Goal: Find contact information: Find specific fact

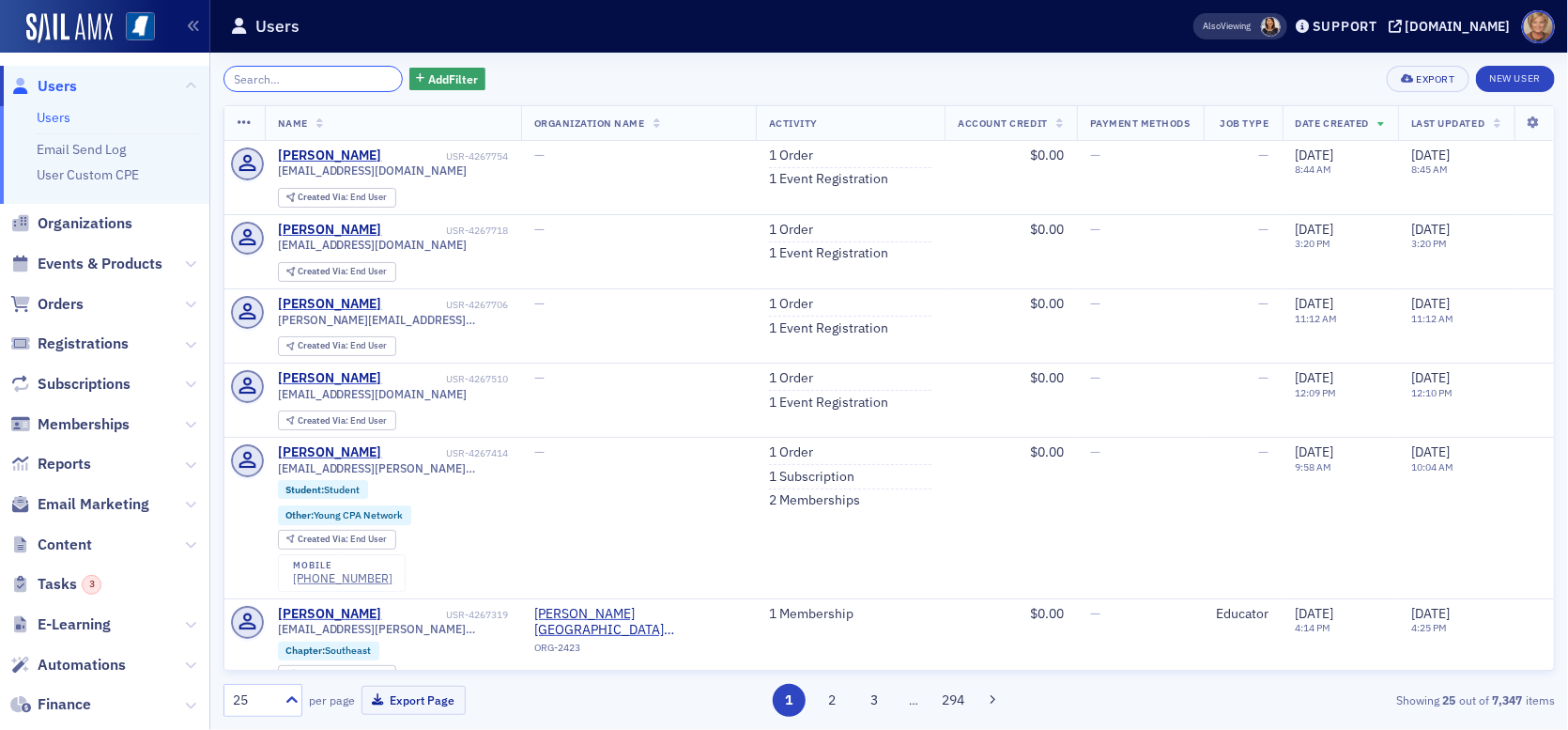
click at [269, 78] on input "search" at bounding box center [312, 78] width 180 height 27
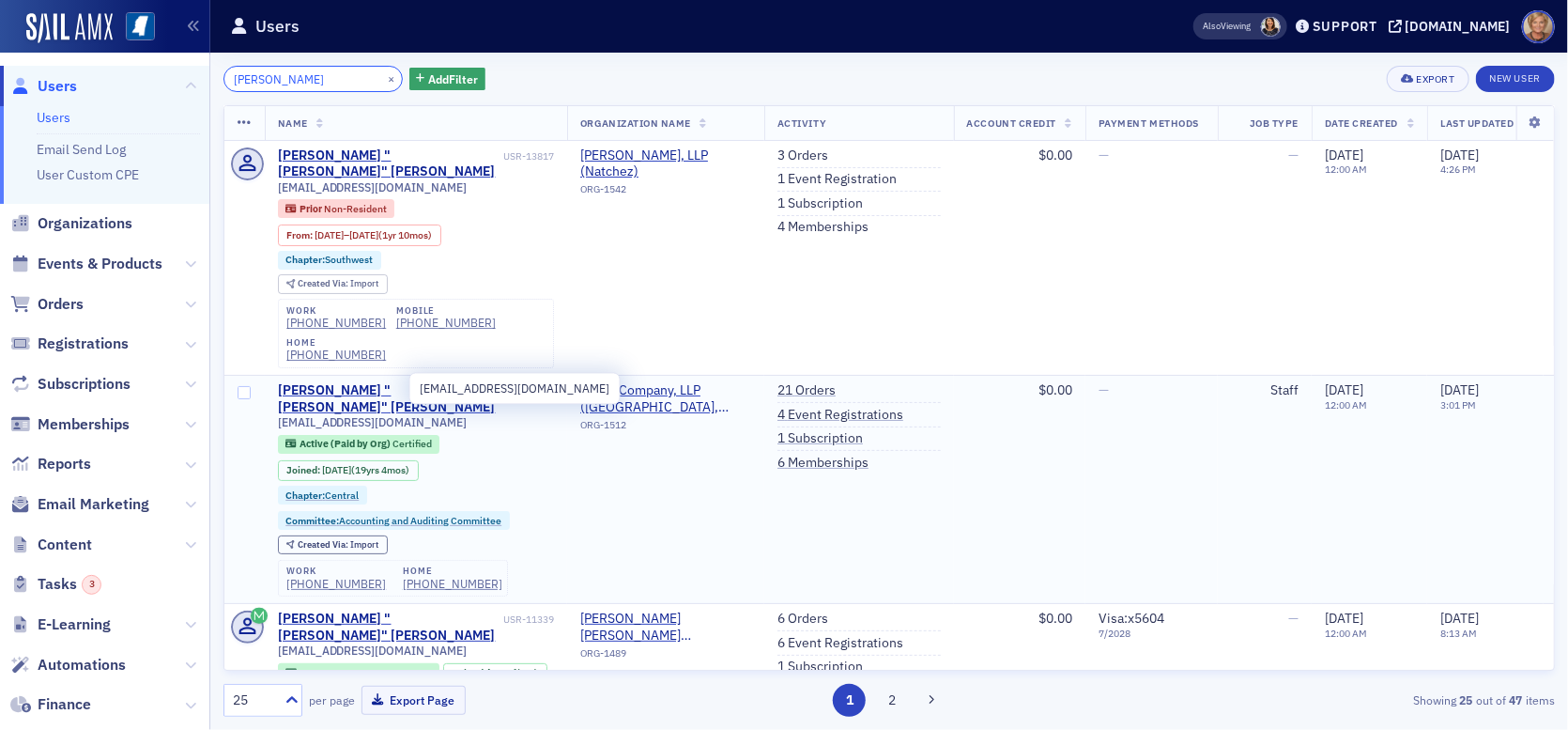
type input "[PERSON_NAME]"
click at [408, 415] on span "[EMAIL_ADDRESS][DOMAIN_NAME]" at bounding box center [372, 422] width 189 height 14
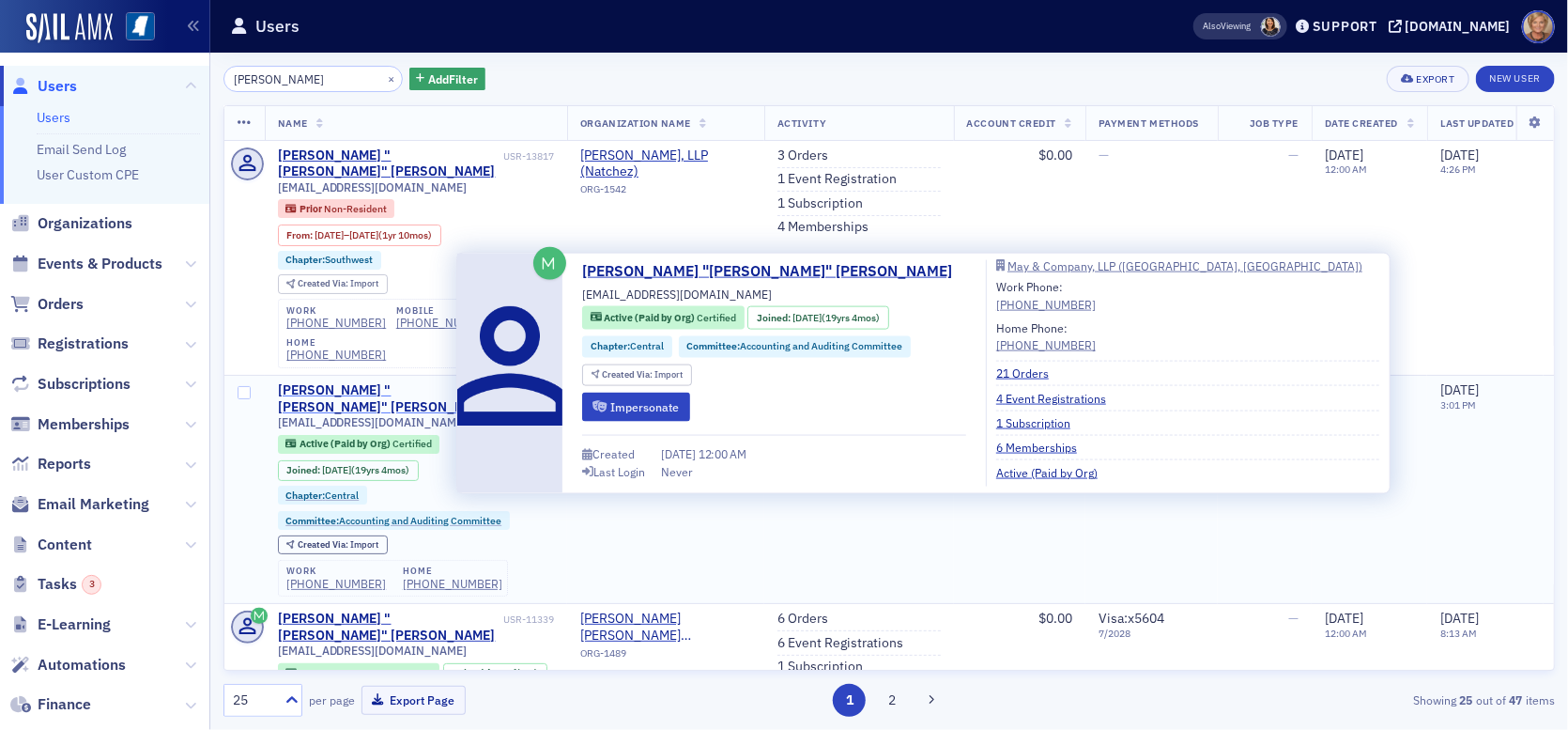
click at [325, 382] on div "[PERSON_NAME] "[PERSON_NAME]" [PERSON_NAME]" at bounding box center [388, 398] width 221 height 33
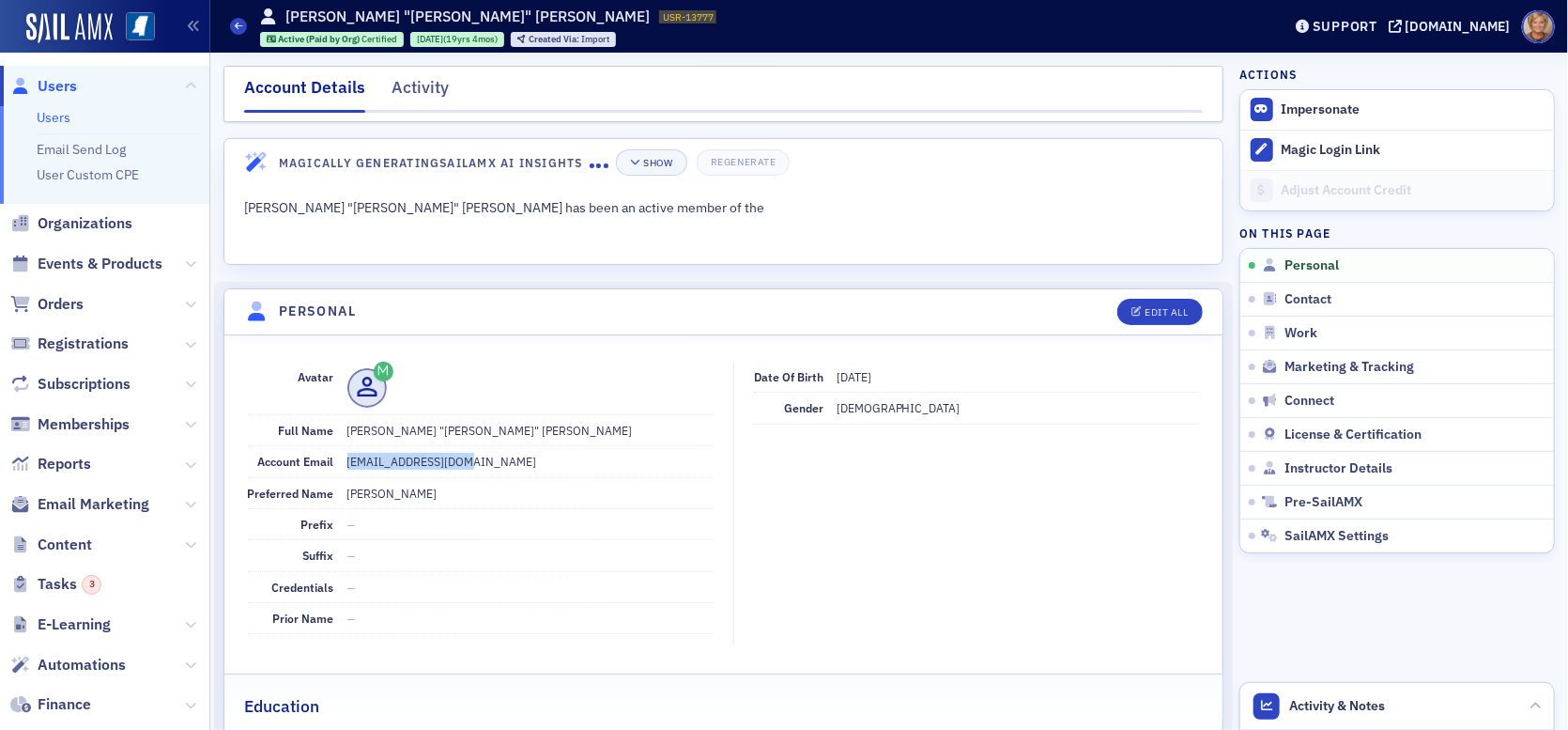
drag, startPoint x: 480, startPoint y: 464, endPoint x: 344, endPoint y: 452, distance: 136.5
click at [347, 452] on dd "[EMAIL_ADDRESS][DOMAIN_NAME]" at bounding box center [530, 461] width 366 height 30
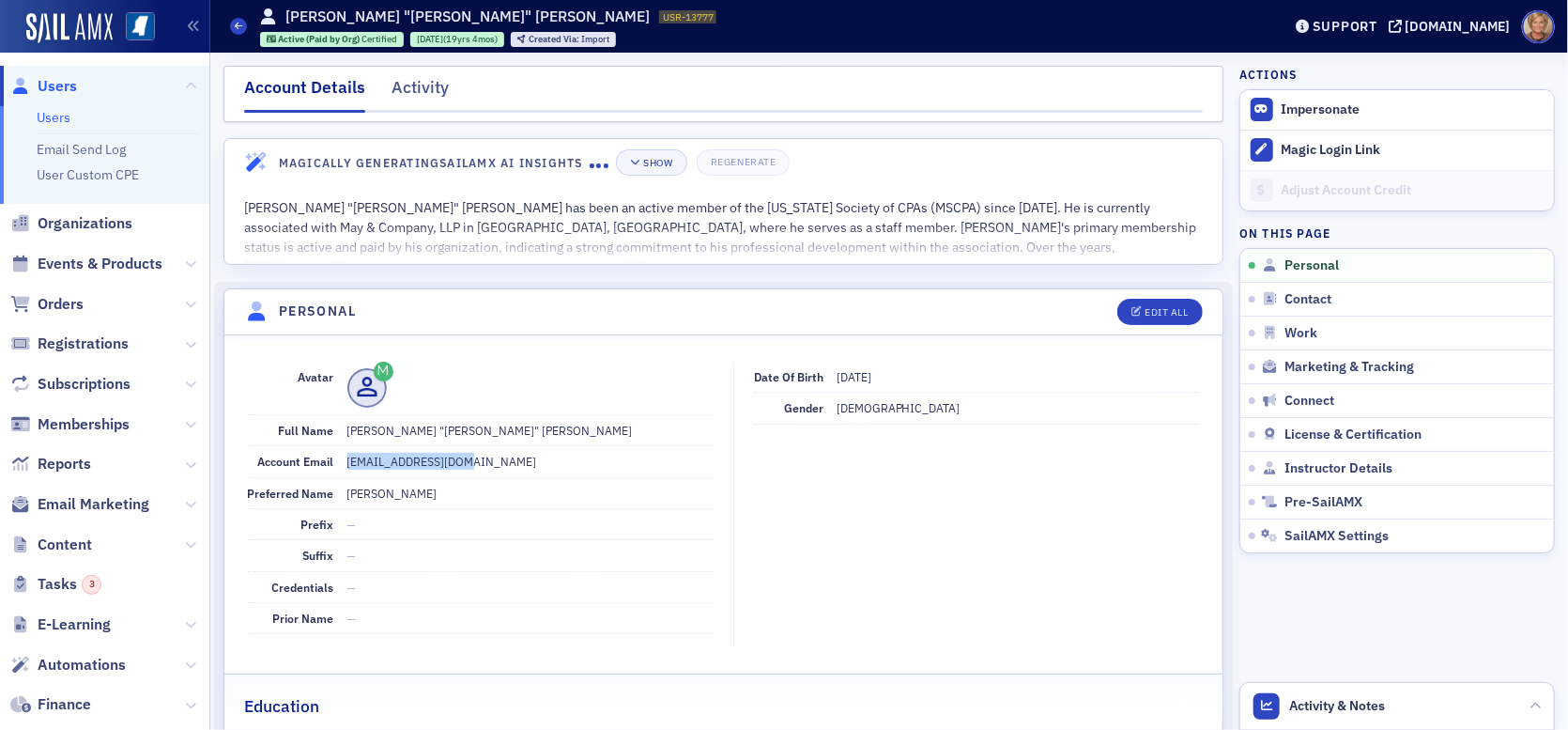
copy dd "[EMAIL_ADDRESS][DOMAIN_NAME]"
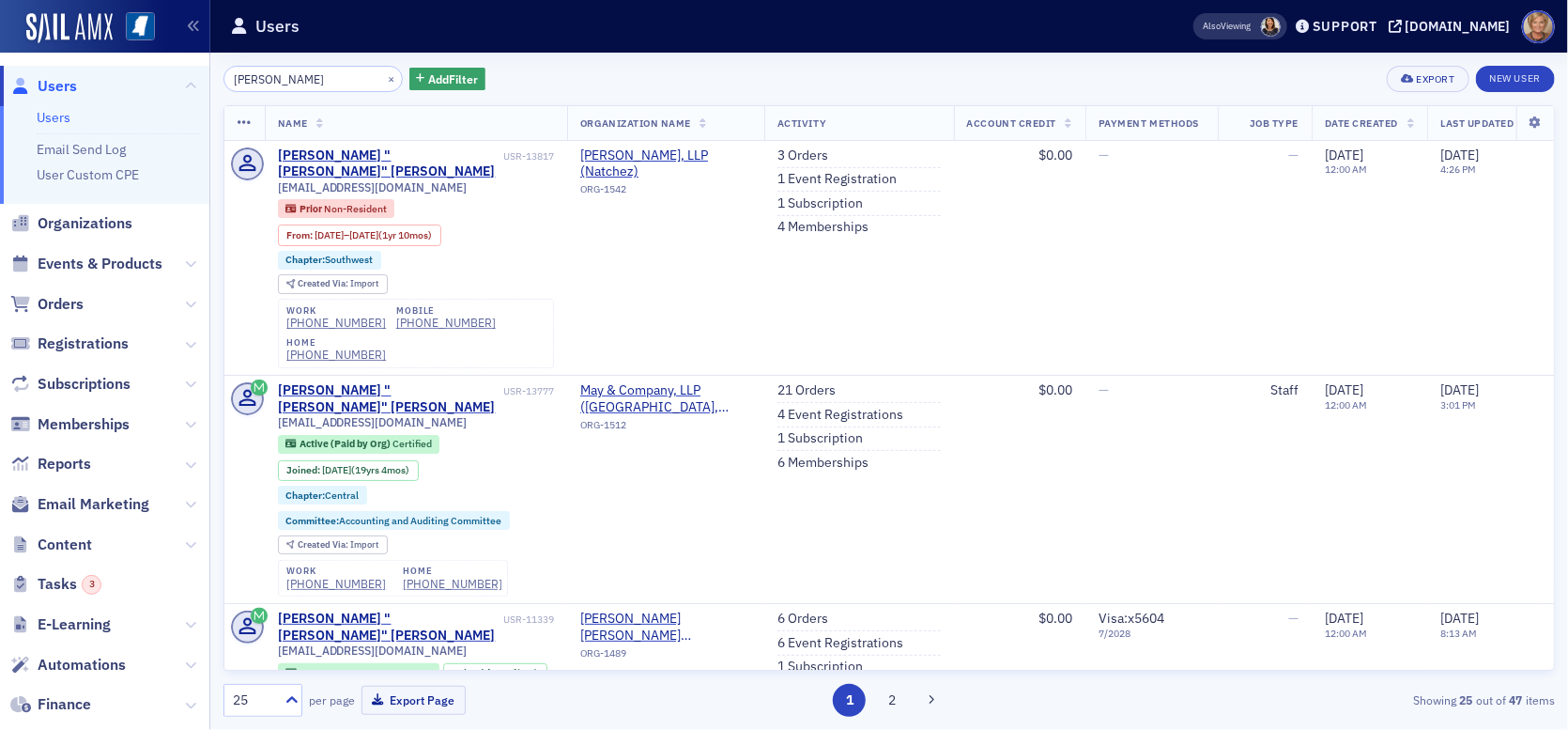
drag, startPoint x: 291, startPoint y: 79, endPoint x: 223, endPoint y: 79, distance: 68.0
click at [223, 79] on input "[PERSON_NAME]" at bounding box center [312, 78] width 180 height 27
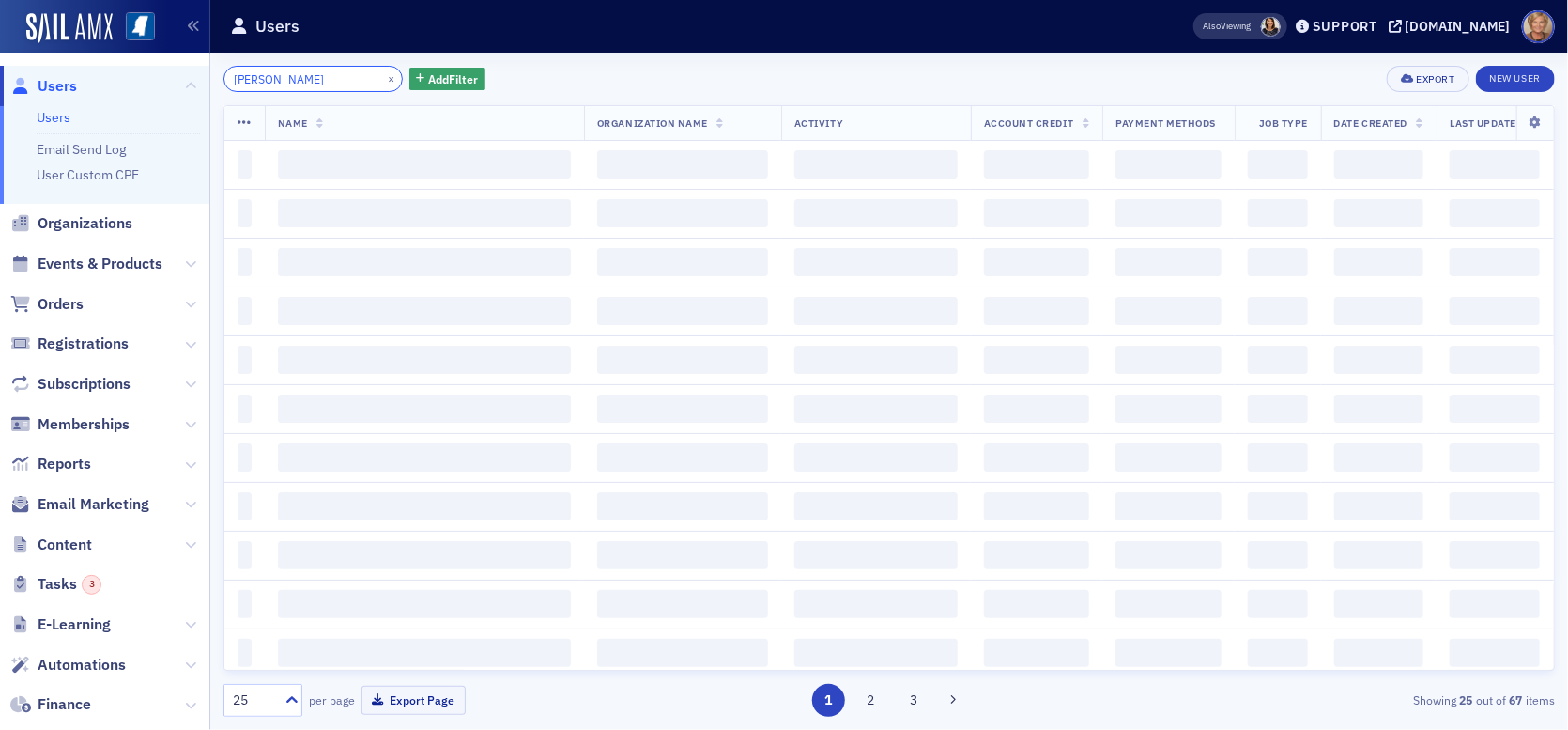
type input "[PERSON_NAME]"
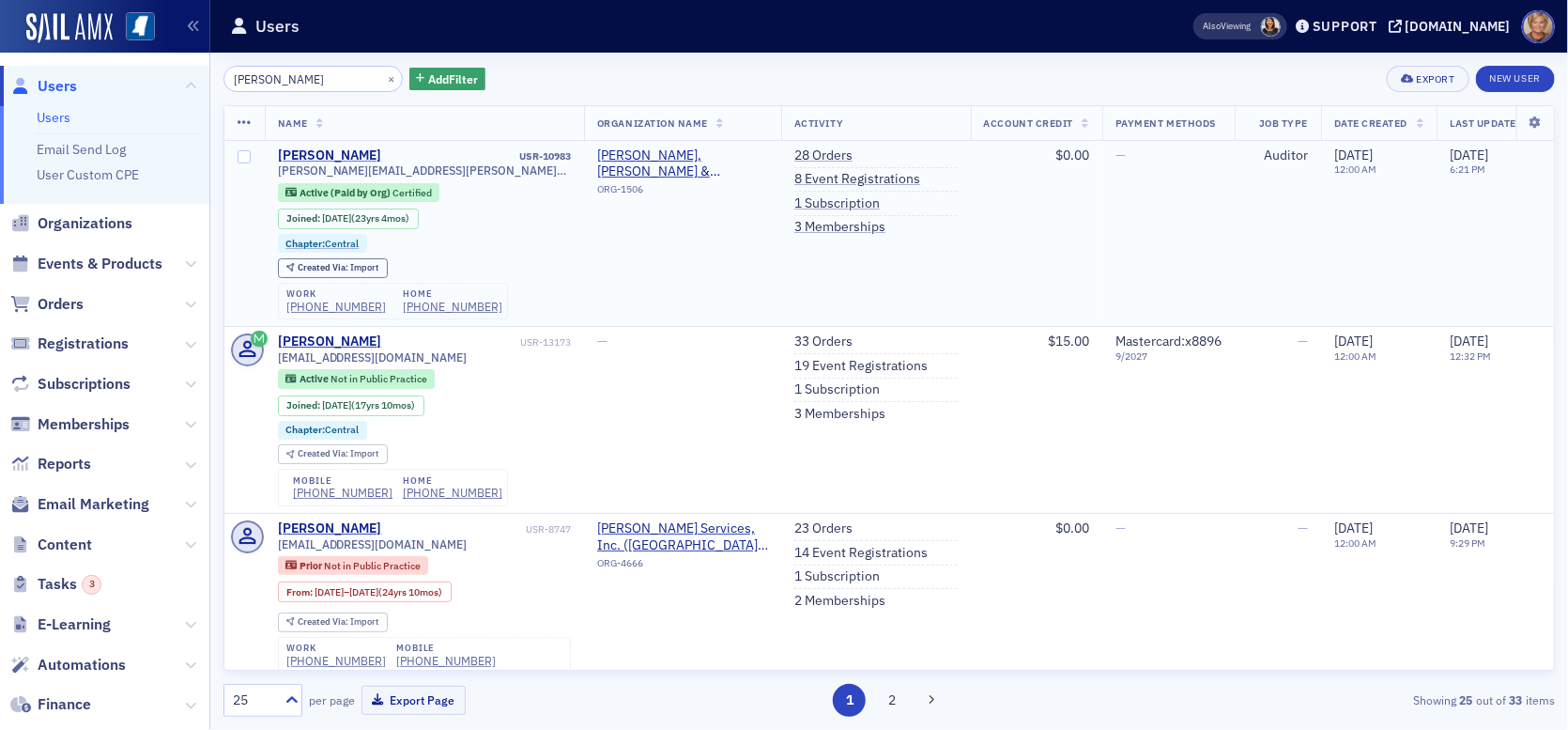
click at [360, 155] on div "[PERSON_NAME]" at bounding box center [329, 156] width 104 height 17
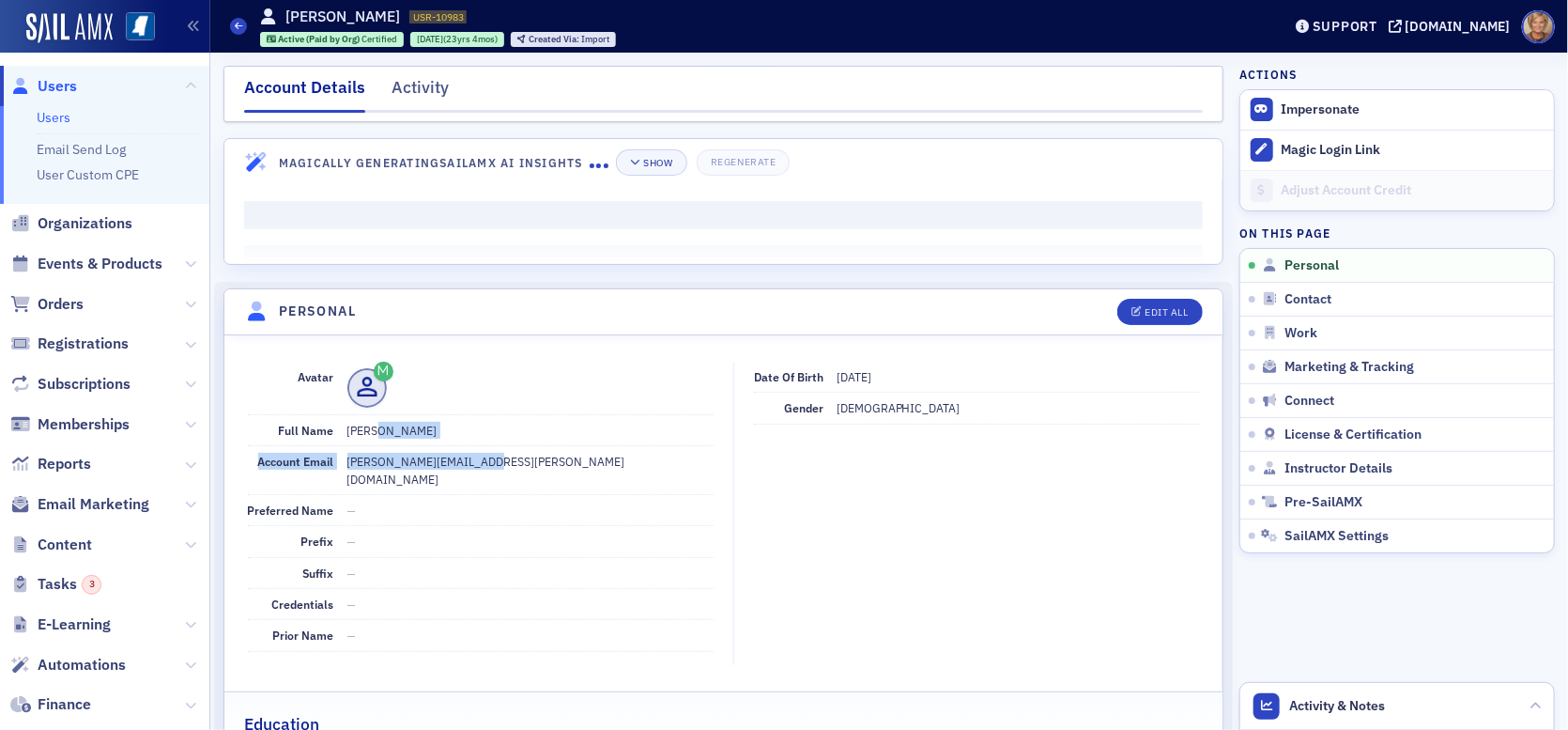
drag, startPoint x: 494, startPoint y: 455, endPoint x: 377, endPoint y: 437, distance: 118.4
click at [377, 437] on dl "Avatar Full Name [PERSON_NAME] Account Email [PERSON_NAME][EMAIL_ADDRESS][PERSO…" at bounding box center [481, 507] width 466 height 291
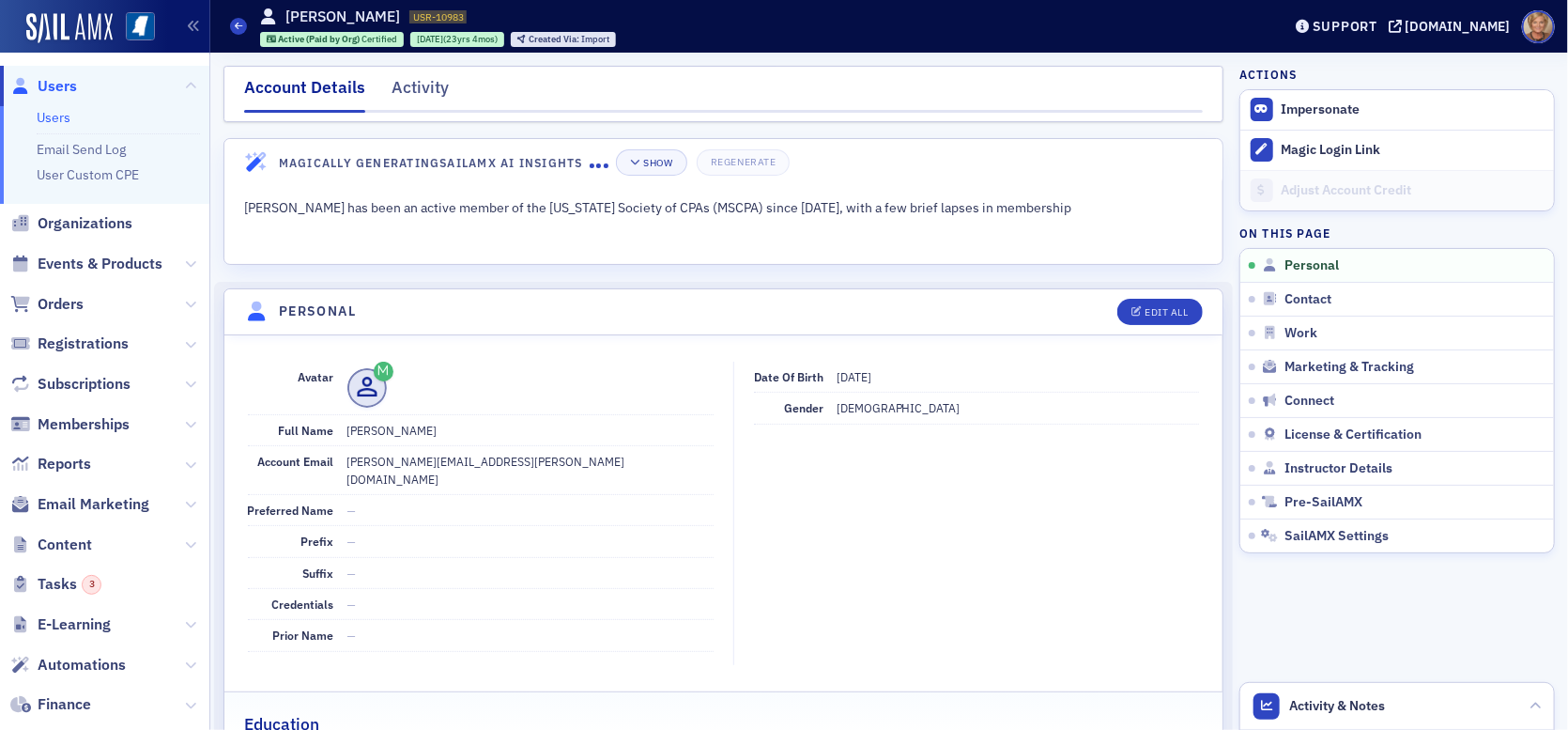
click at [450, 495] on dd "—" at bounding box center [530, 510] width 366 height 30
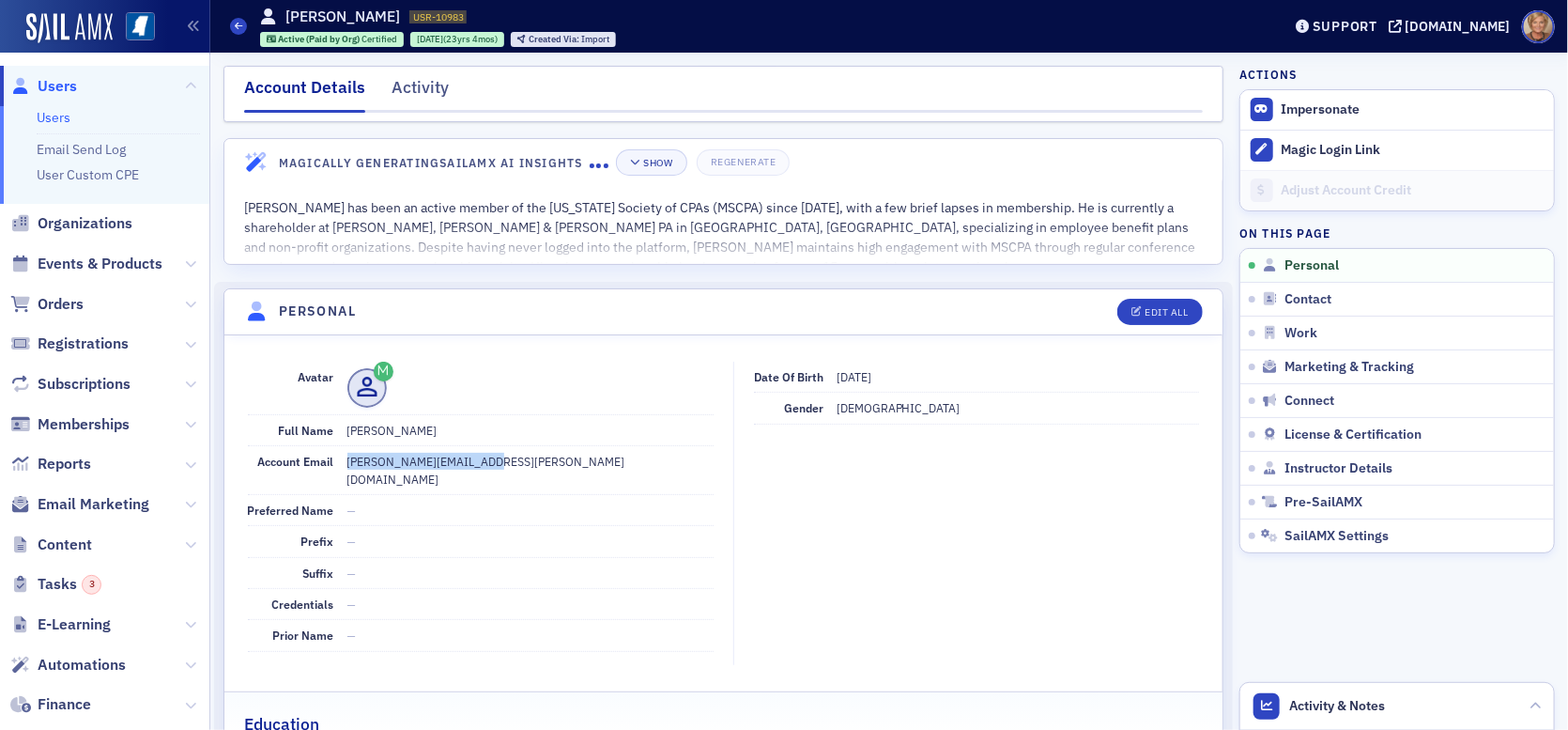
drag, startPoint x: 494, startPoint y: 453, endPoint x: 337, endPoint y: 460, distance: 157.2
click at [337, 460] on div "Account Email [PERSON_NAME][EMAIL_ADDRESS][PERSON_NAME][DOMAIN_NAME]" at bounding box center [481, 470] width 466 height 49
copy div "[PERSON_NAME][EMAIL_ADDRESS][PERSON_NAME][DOMAIN_NAME]"
